Goal: Task Accomplishment & Management: Use online tool/utility

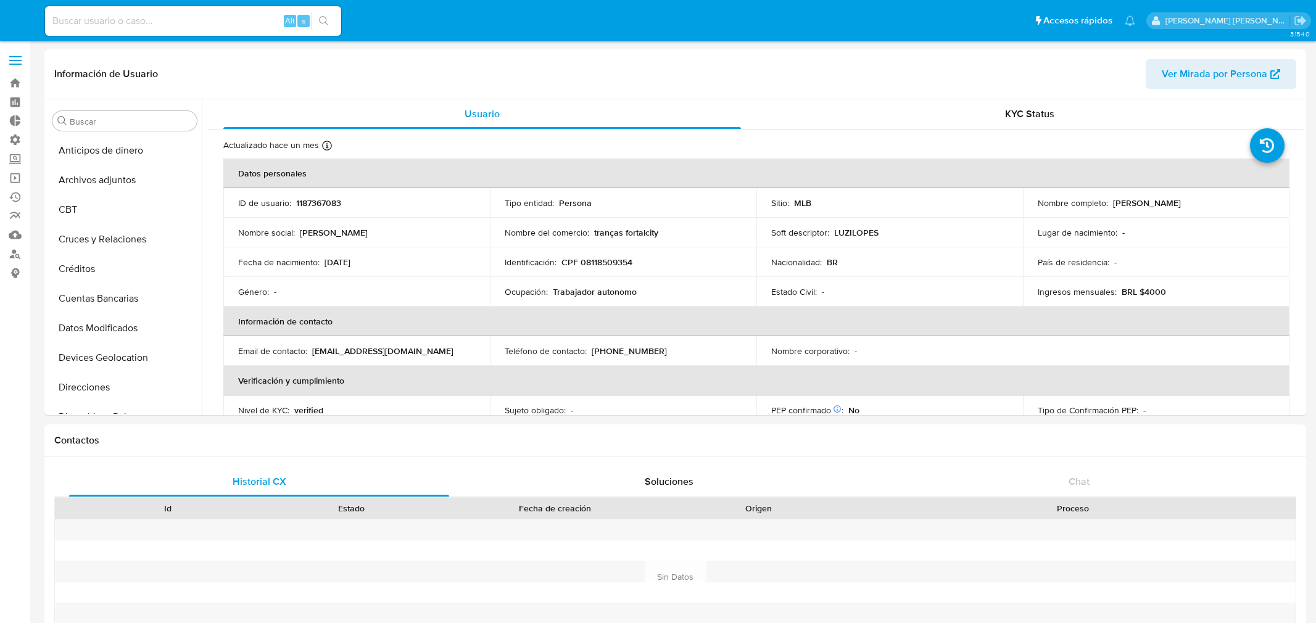
select select "10"
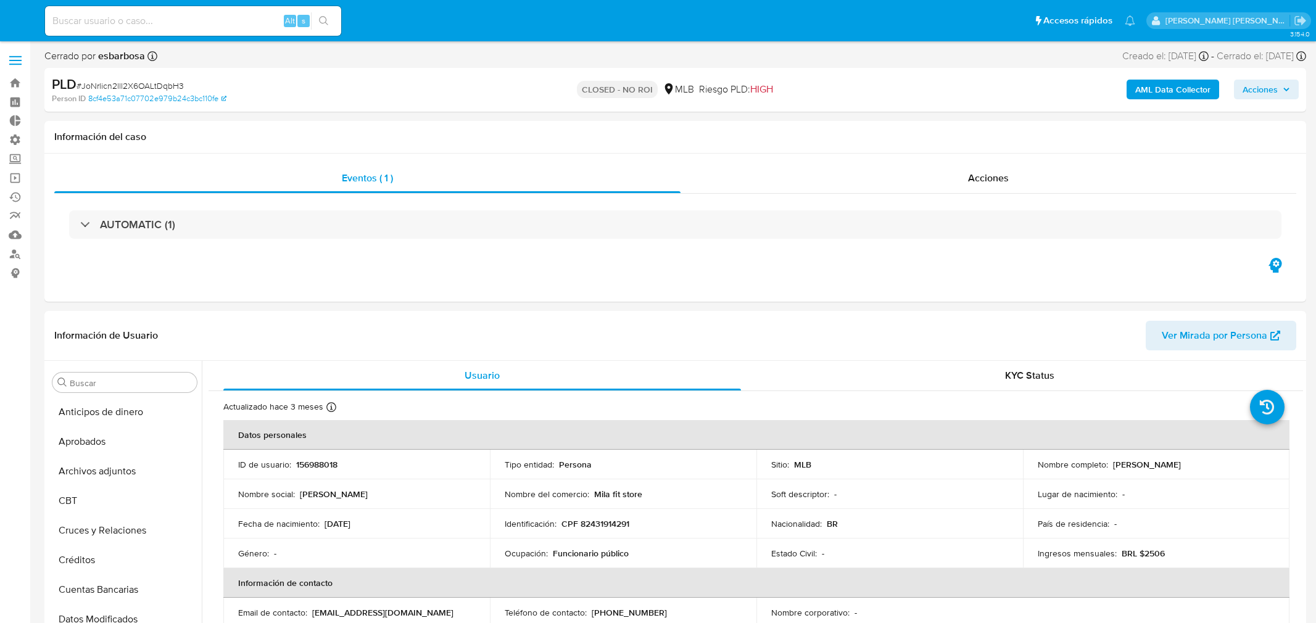
select select "10"
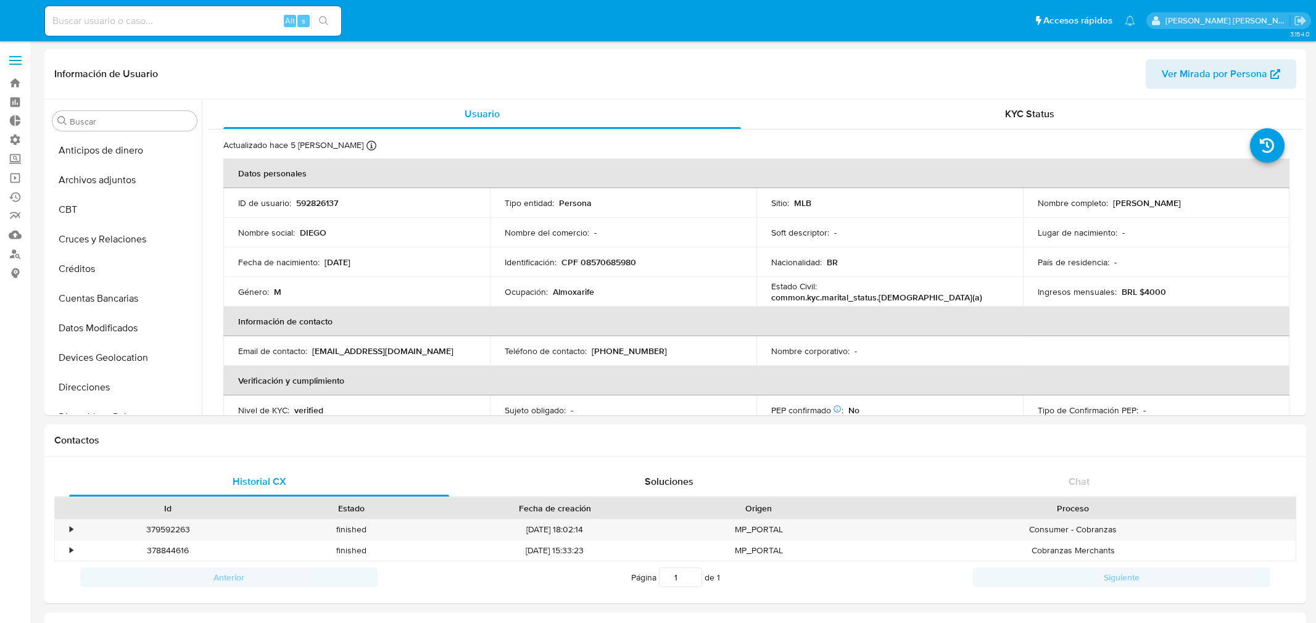
select select "10"
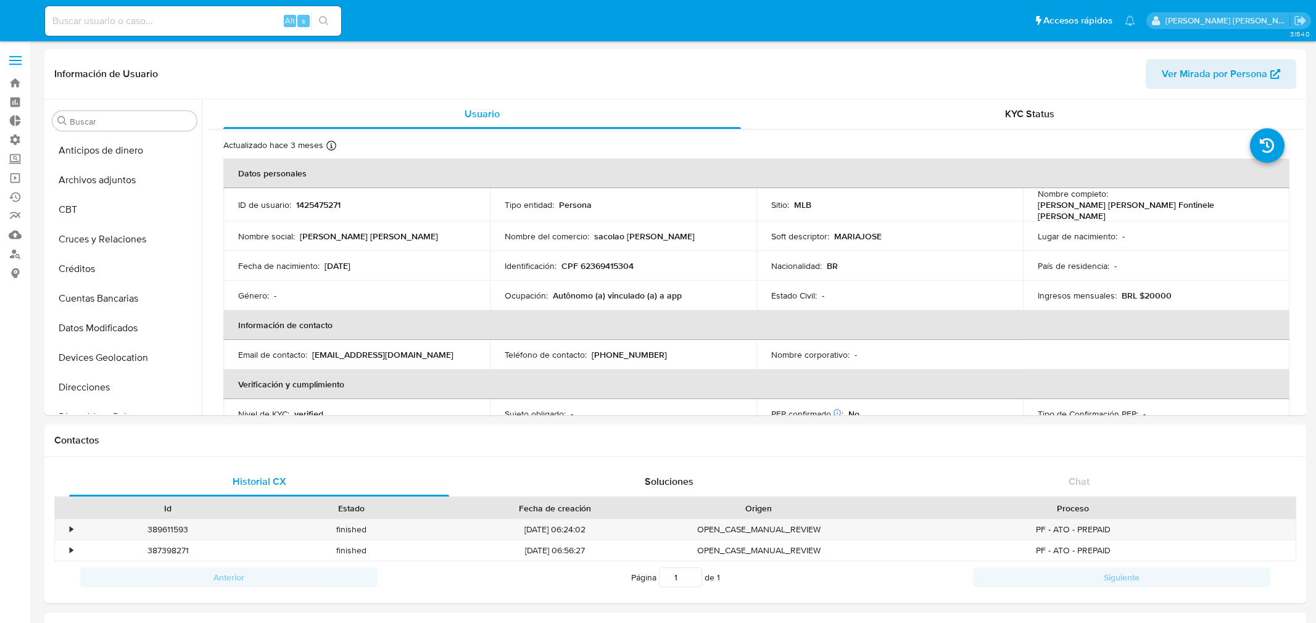
select select "10"
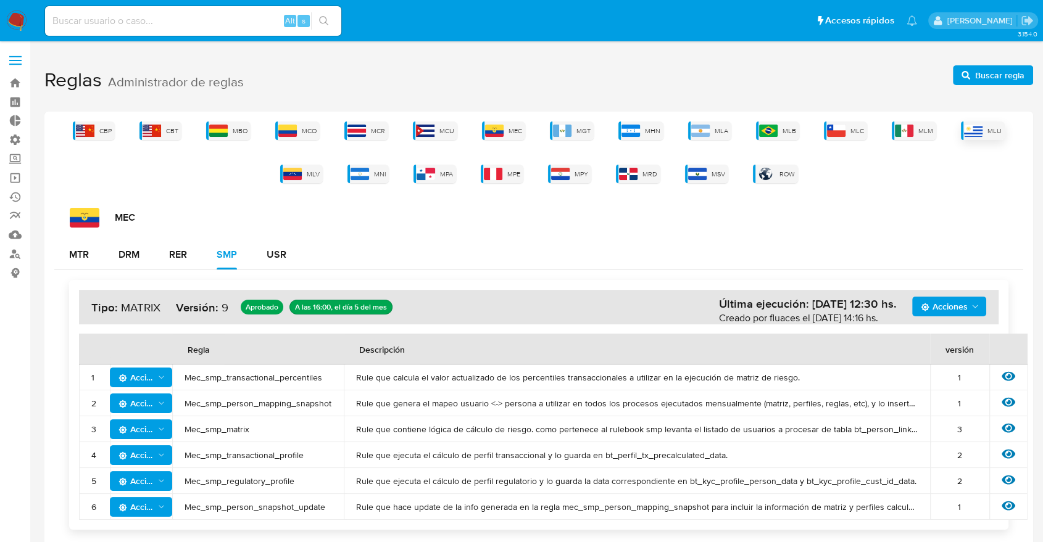
click at [979, 128] on img at bounding box center [973, 131] width 19 height 12
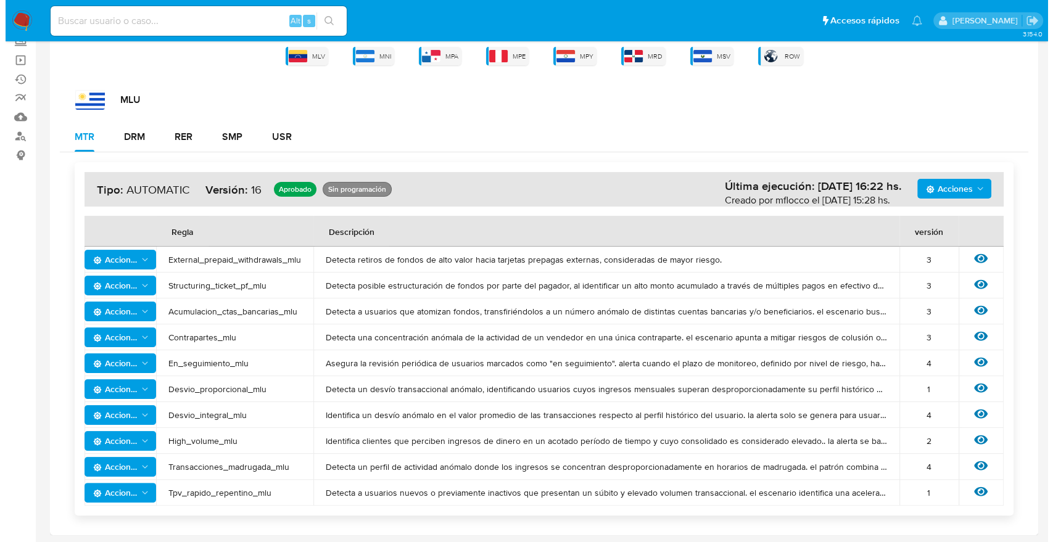
scroll to position [118, 0]
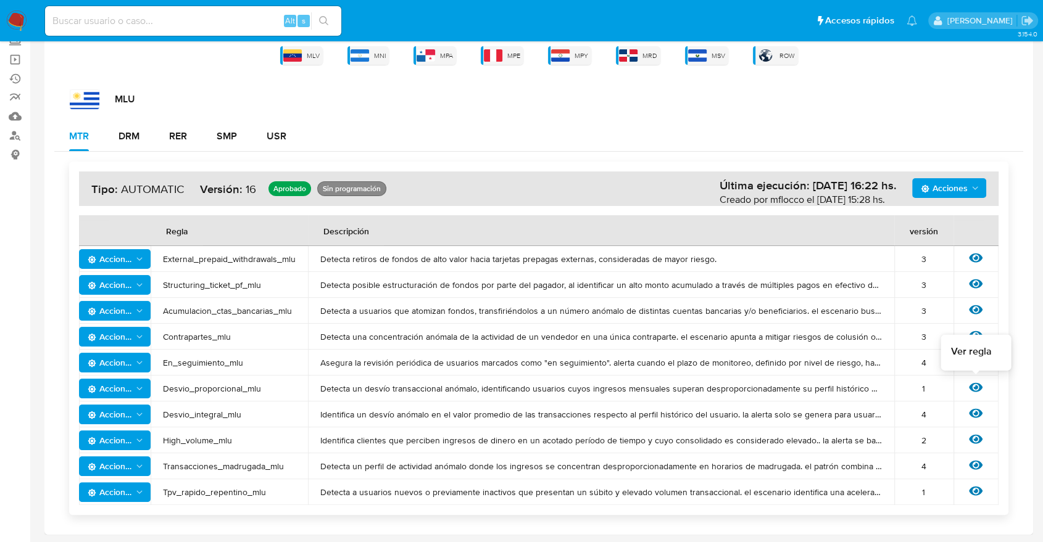
click at [972, 389] on icon at bounding box center [976, 387] width 14 height 9
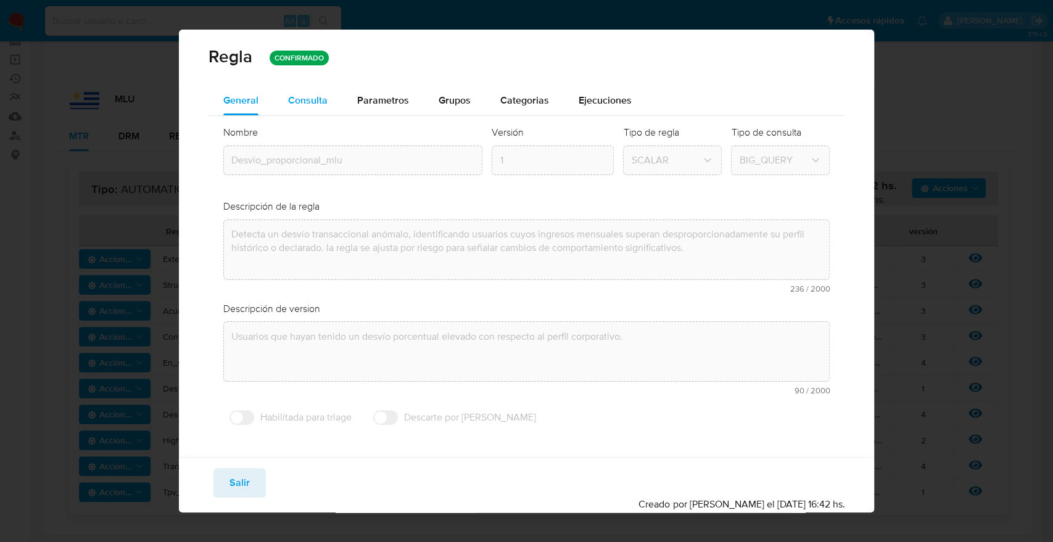
click at [297, 93] on div "Consulta" at bounding box center [307, 101] width 39 height 30
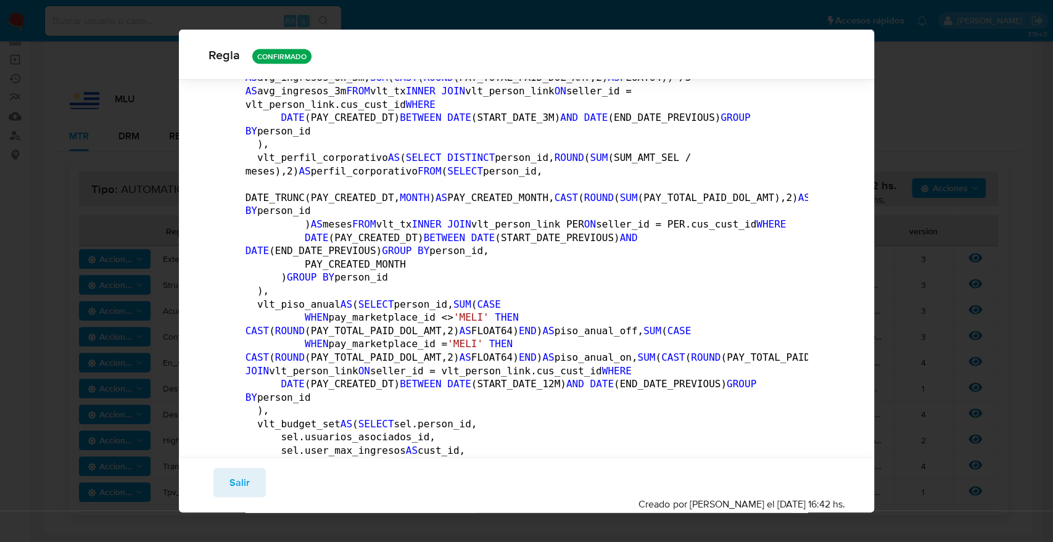
scroll to position [1698, 0]
